Goal: Find specific page/section: Find specific page/section

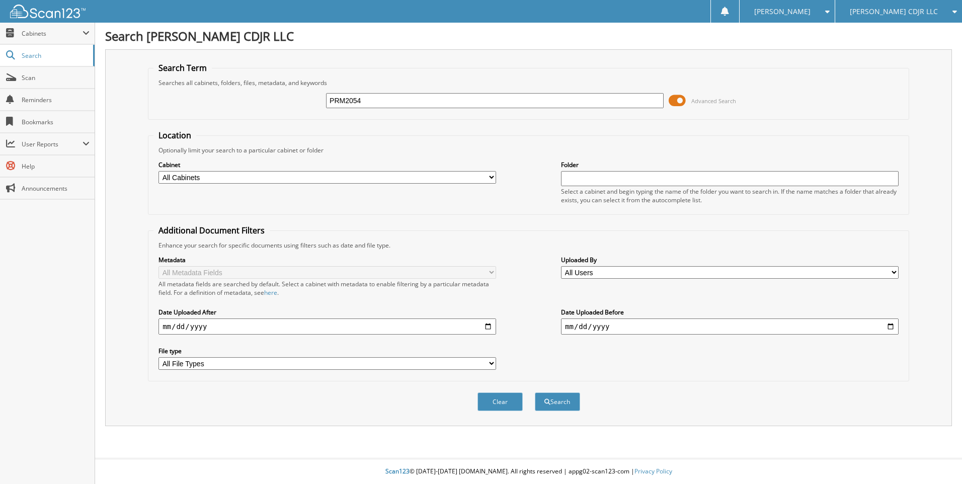
type input "PRM2054"
click at [535, 392] on button "Search" at bounding box center [557, 401] width 45 height 19
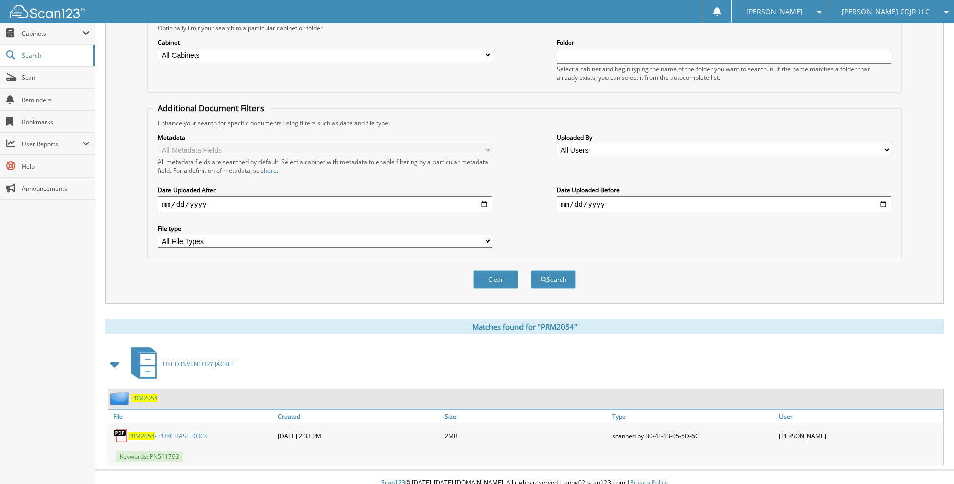
scroll to position [134, 0]
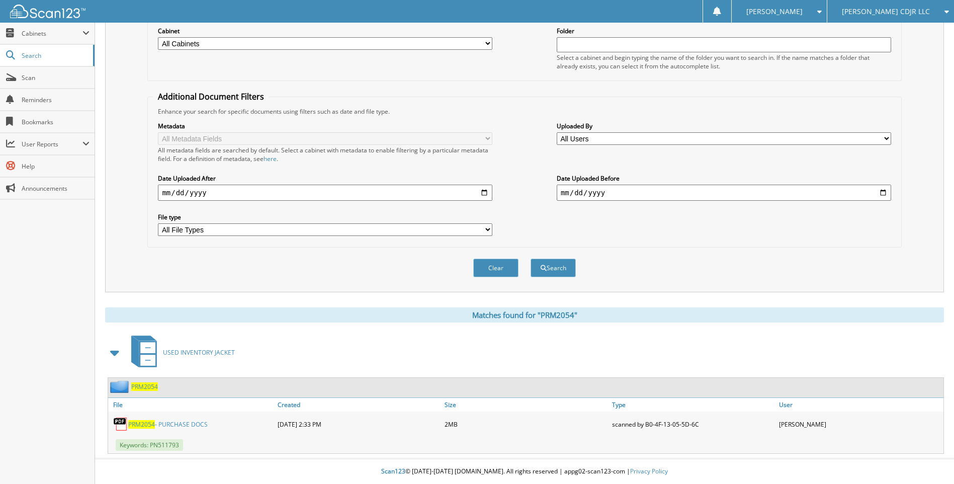
click at [174, 422] on link "PRM2054 - PURCHASE DOCS" at bounding box center [167, 424] width 79 height 9
